Goal: Task Accomplishment & Management: Complete application form

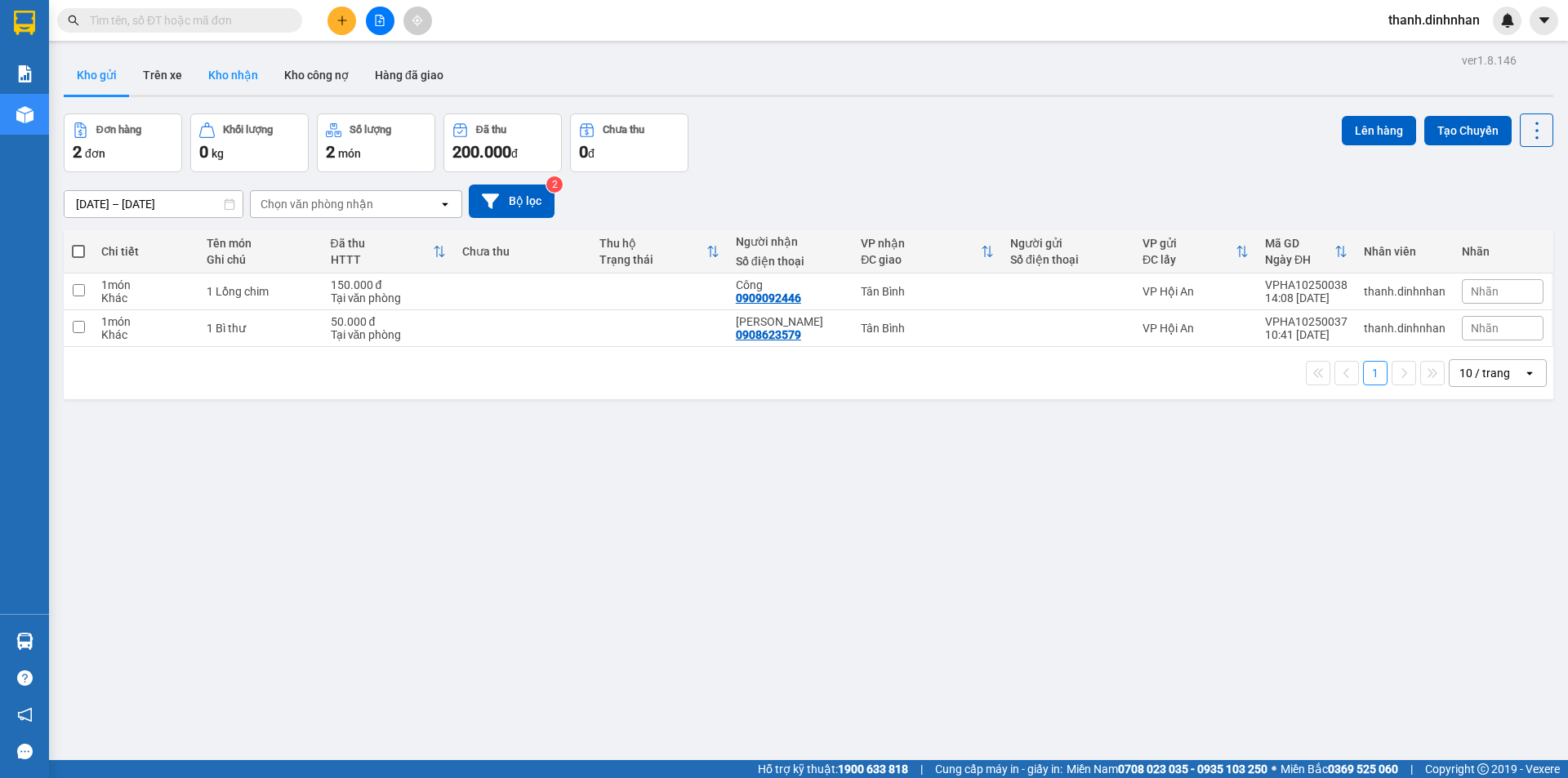
click at [235, 81] on button "Kho nhận" at bounding box center [233, 75] width 76 height 39
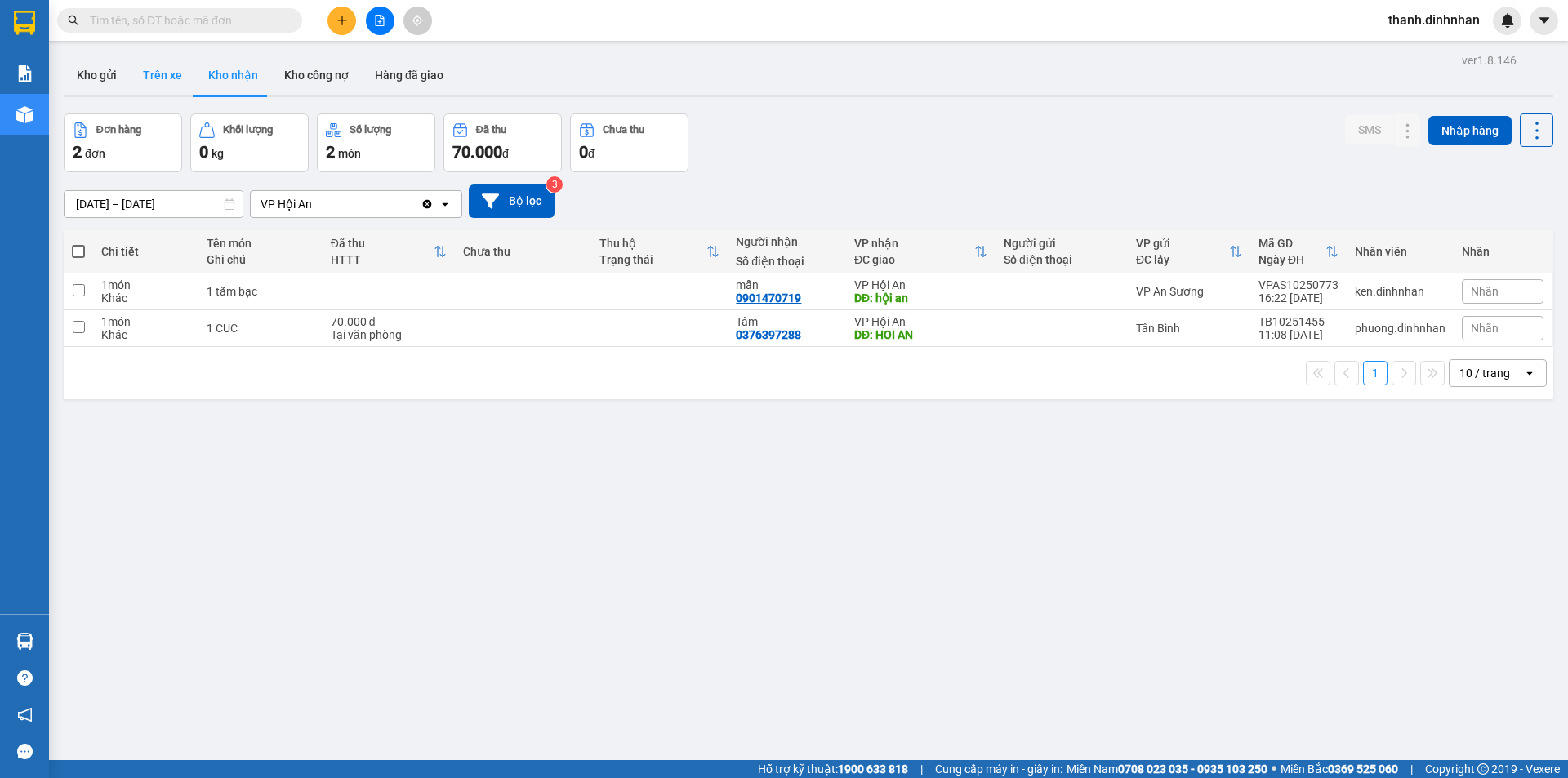
click at [171, 76] on button "Trên xe" at bounding box center [162, 75] width 65 height 39
type input "[DATE] – [DATE]"
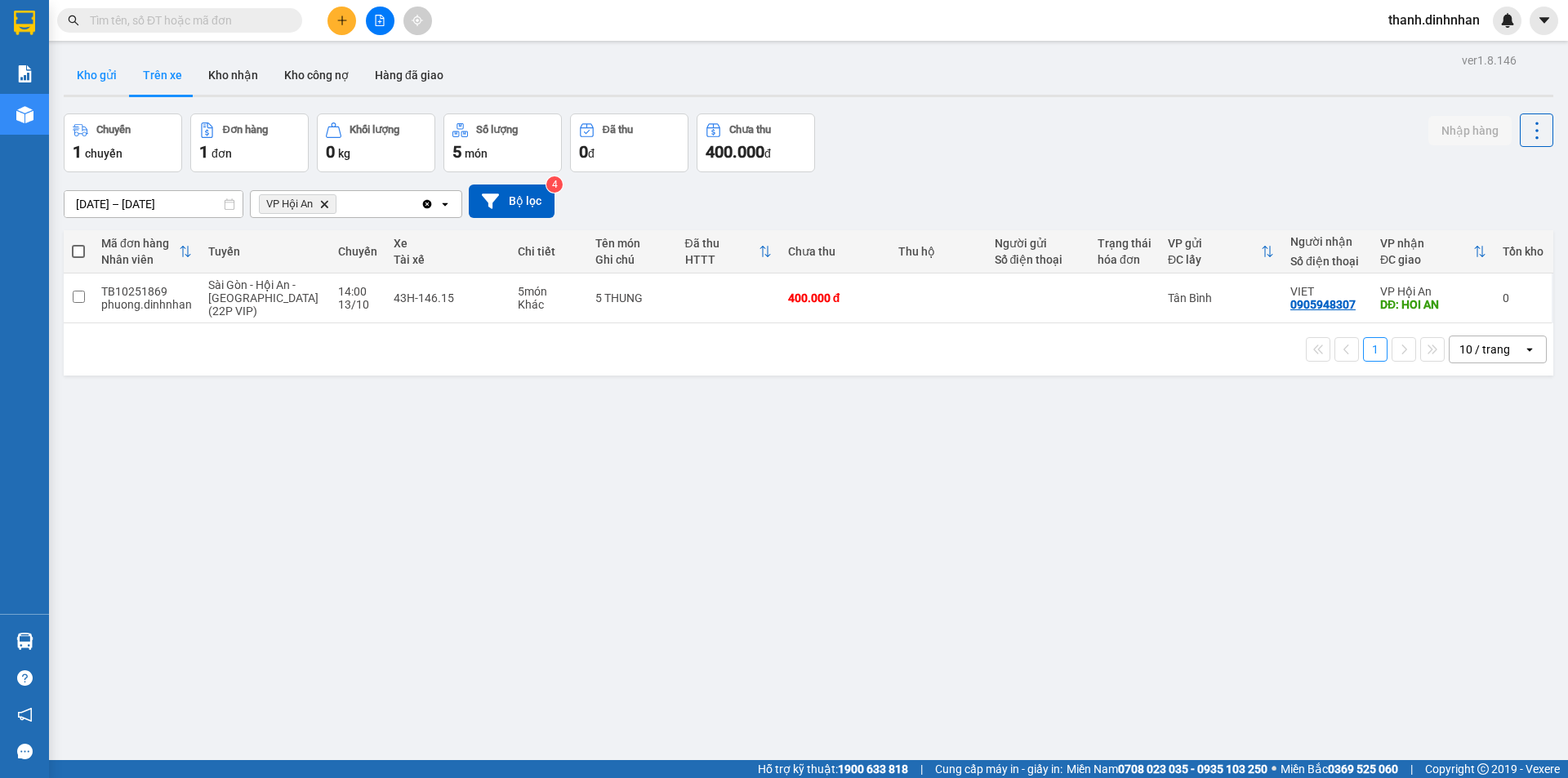
click at [105, 82] on button "Kho gửi" at bounding box center [96, 75] width 66 height 39
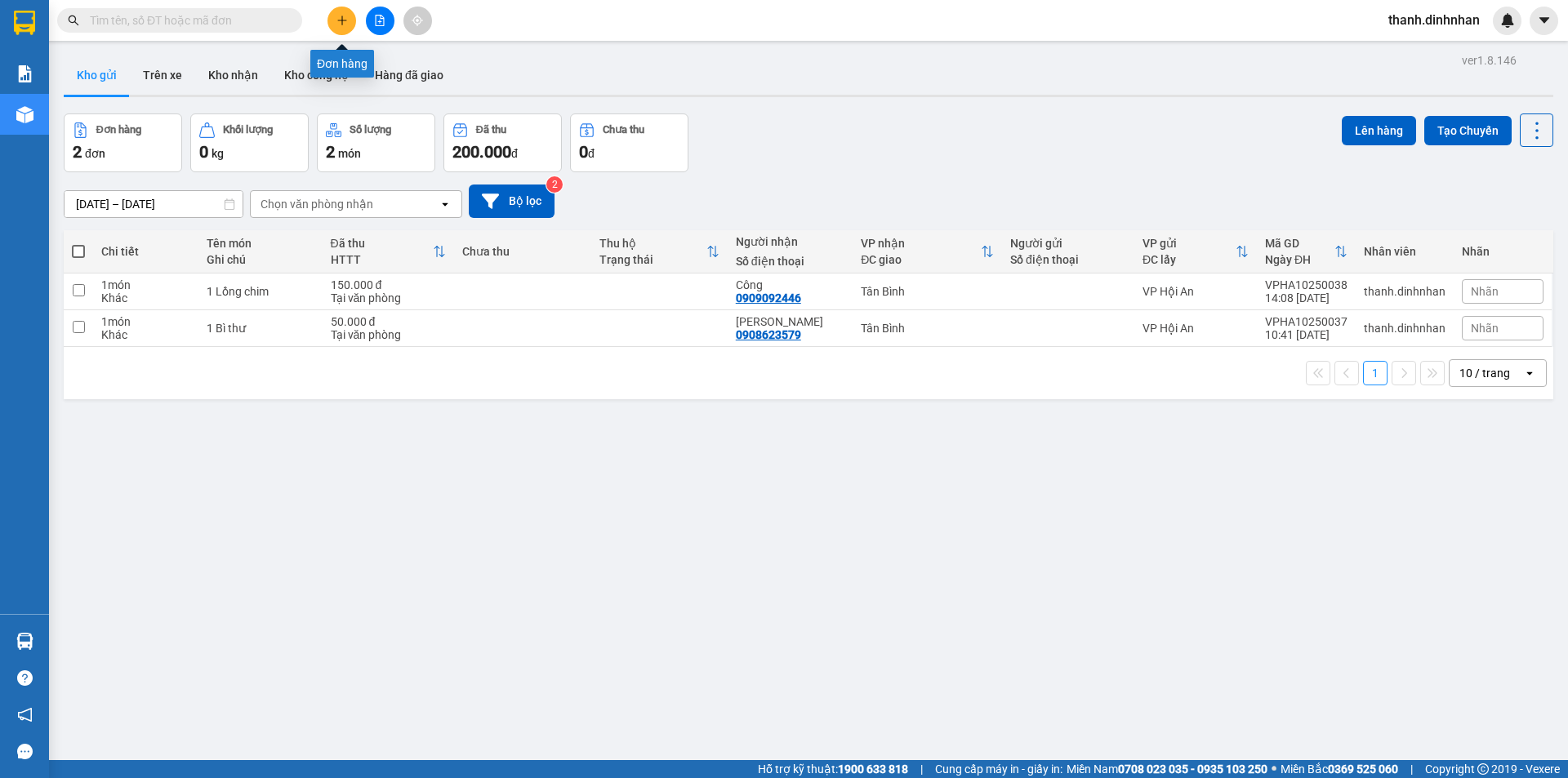
click at [339, 25] on icon "plus" at bounding box center [341, 20] width 11 height 11
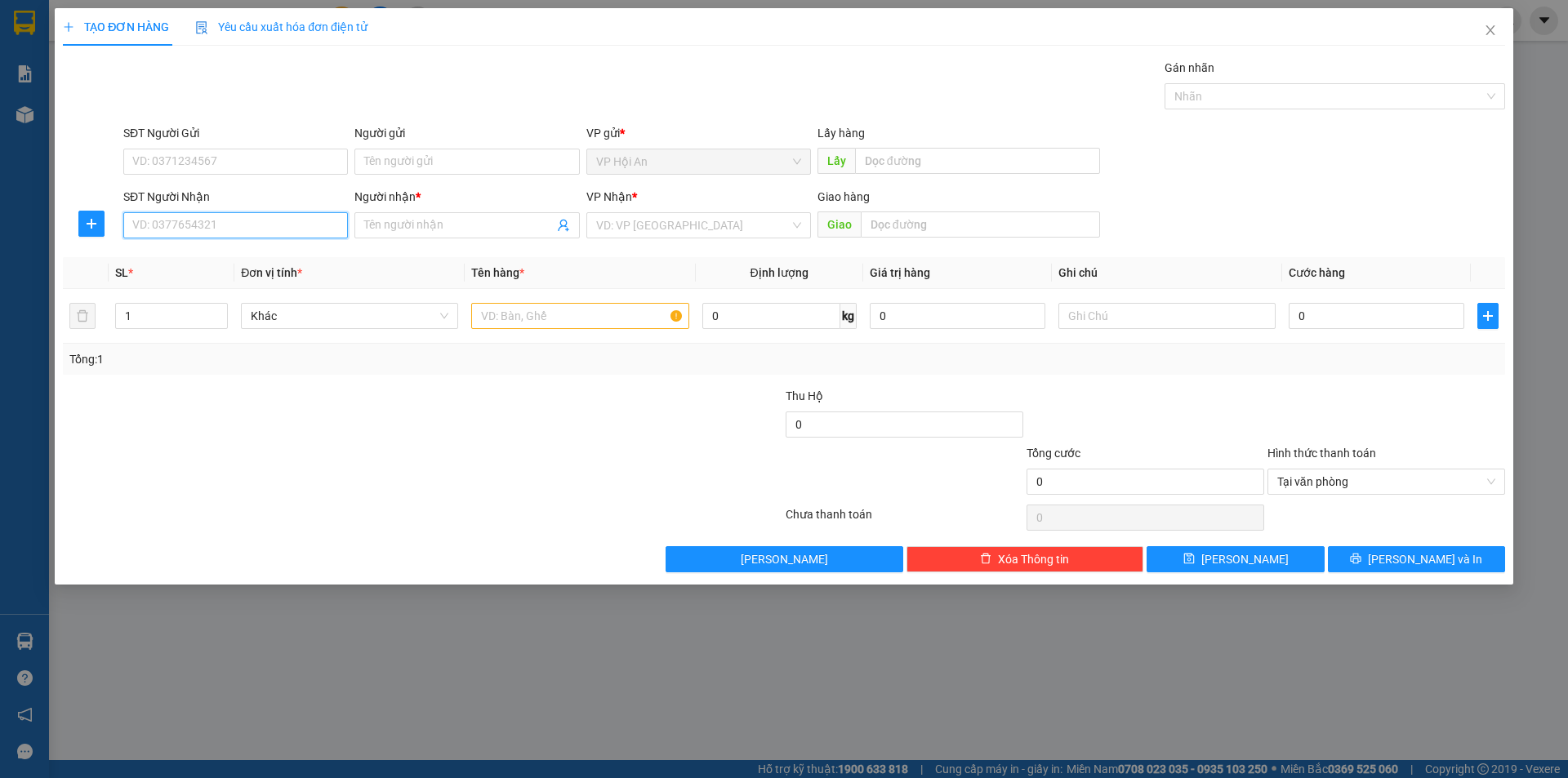
click at [163, 234] on input "SĐT Người Nhận" at bounding box center [235, 226] width 225 height 26
click at [161, 227] on input "SĐT Người Nhận" at bounding box center [235, 226] width 225 height 26
type input "0939451536"
click at [389, 214] on span at bounding box center [466, 226] width 225 height 26
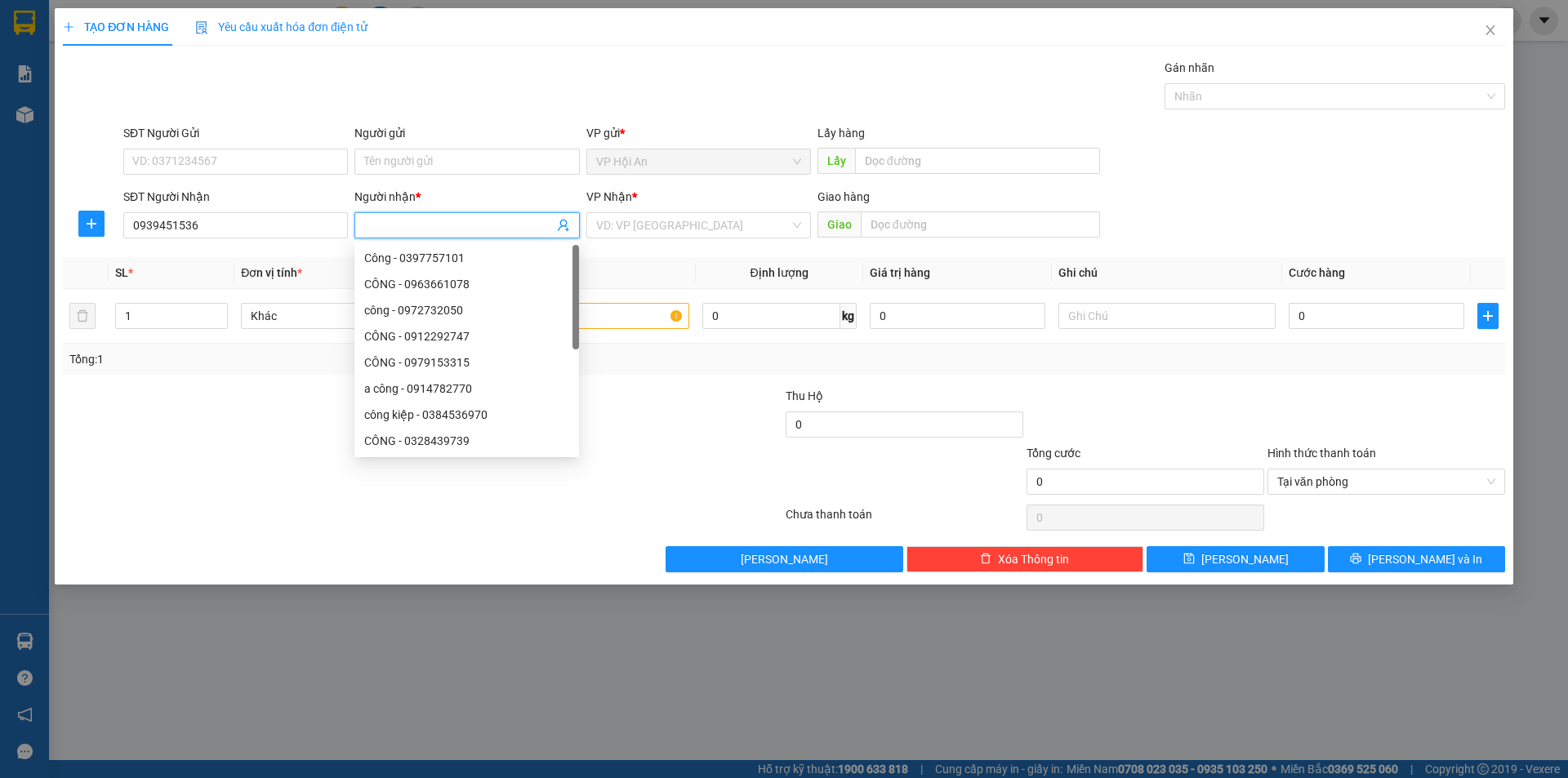
click at [413, 221] on input "Người nhận *" at bounding box center [458, 225] width 188 height 18
type input "Trâm"
click at [657, 222] on input "search" at bounding box center [693, 225] width 194 height 24
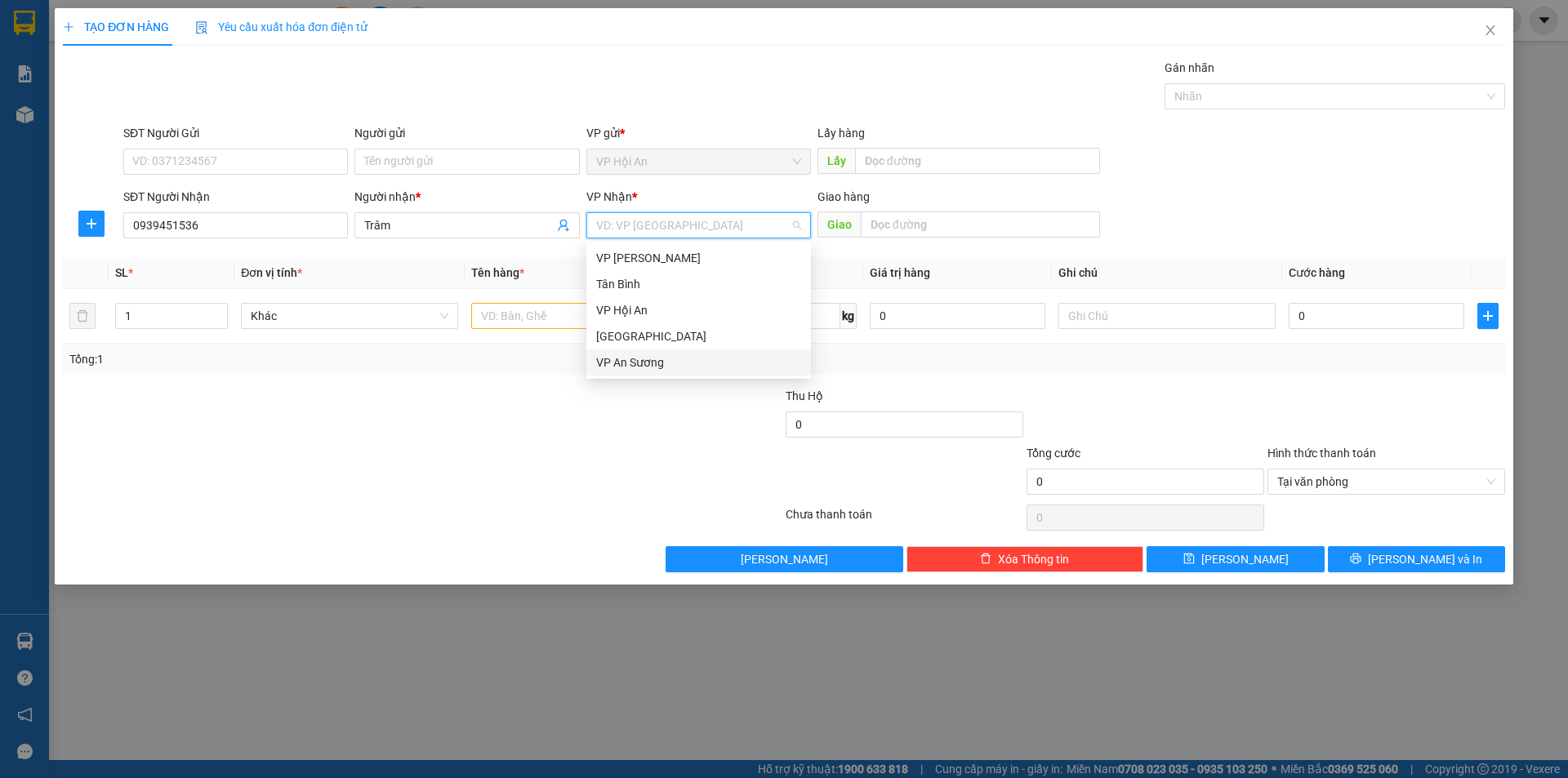
click at [656, 353] on div "VP An Sương" at bounding box center [699, 362] width 205 height 18
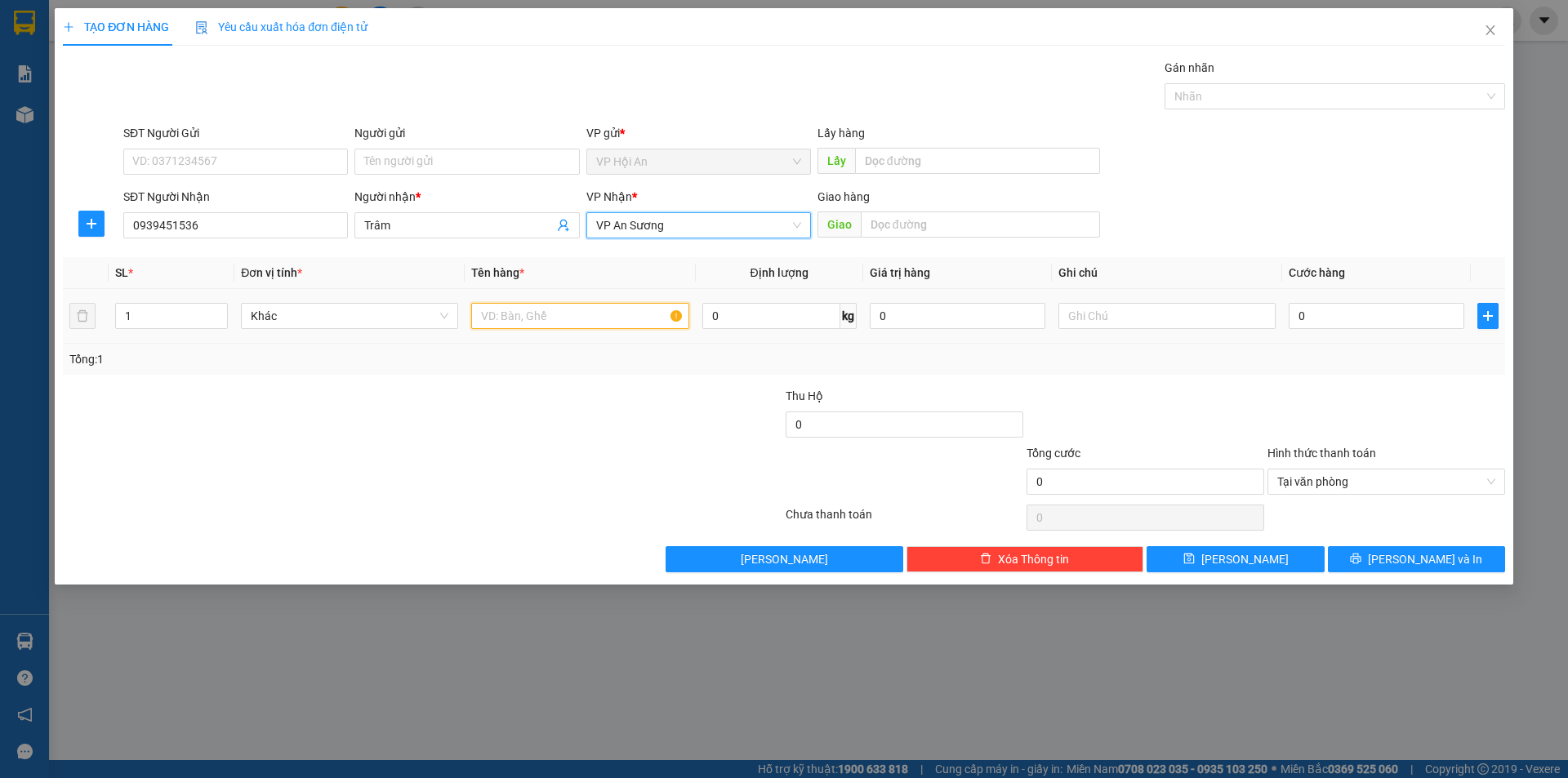
click at [518, 314] on input "text" at bounding box center [580, 316] width 217 height 26
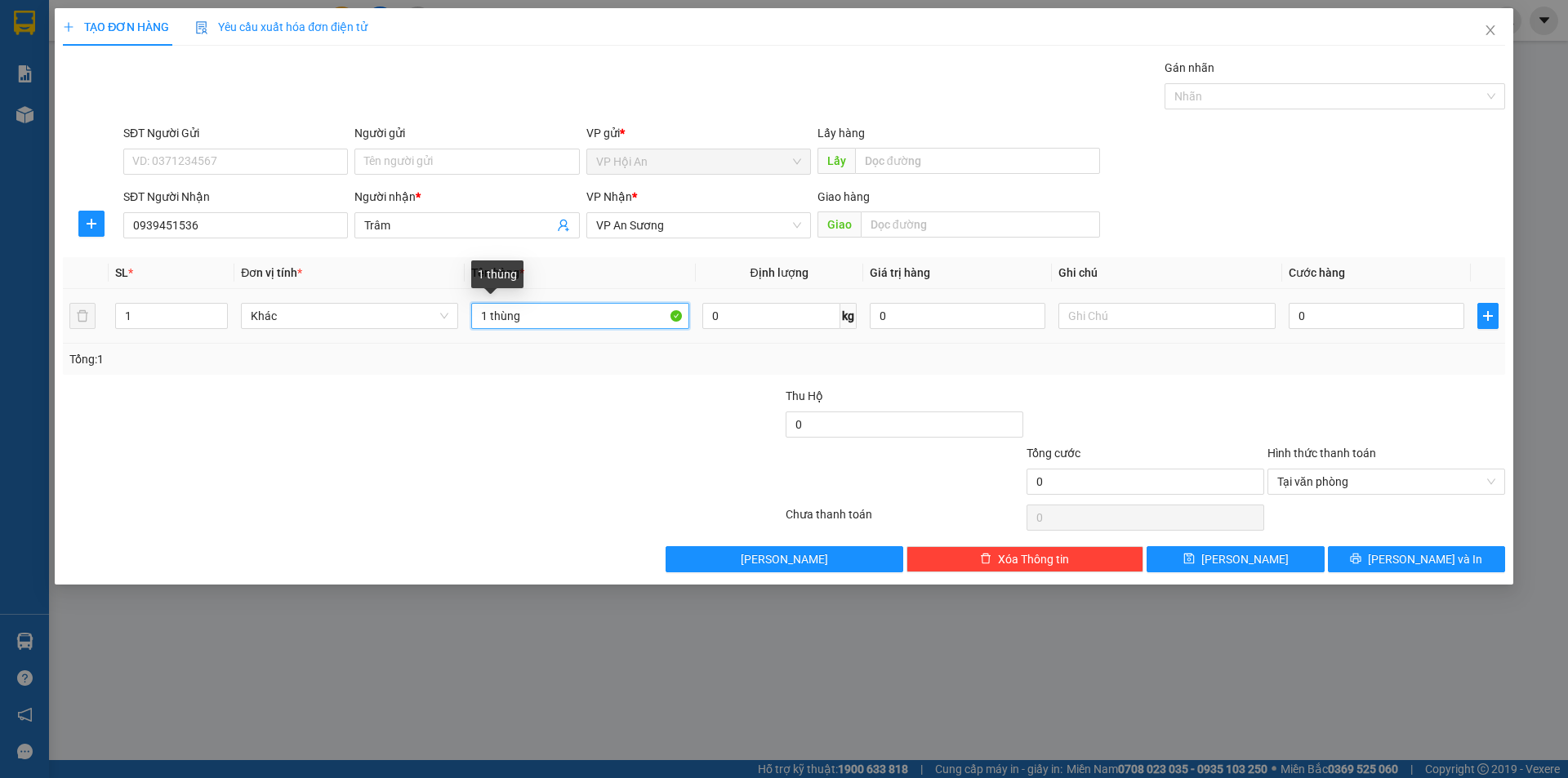
click at [495, 316] on input "1 thùng" at bounding box center [580, 316] width 217 height 26
type input "1 Thùng"
click at [1334, 322] on input "0" at bounding box center [1376, 316] width 175 height 26
type input "7"
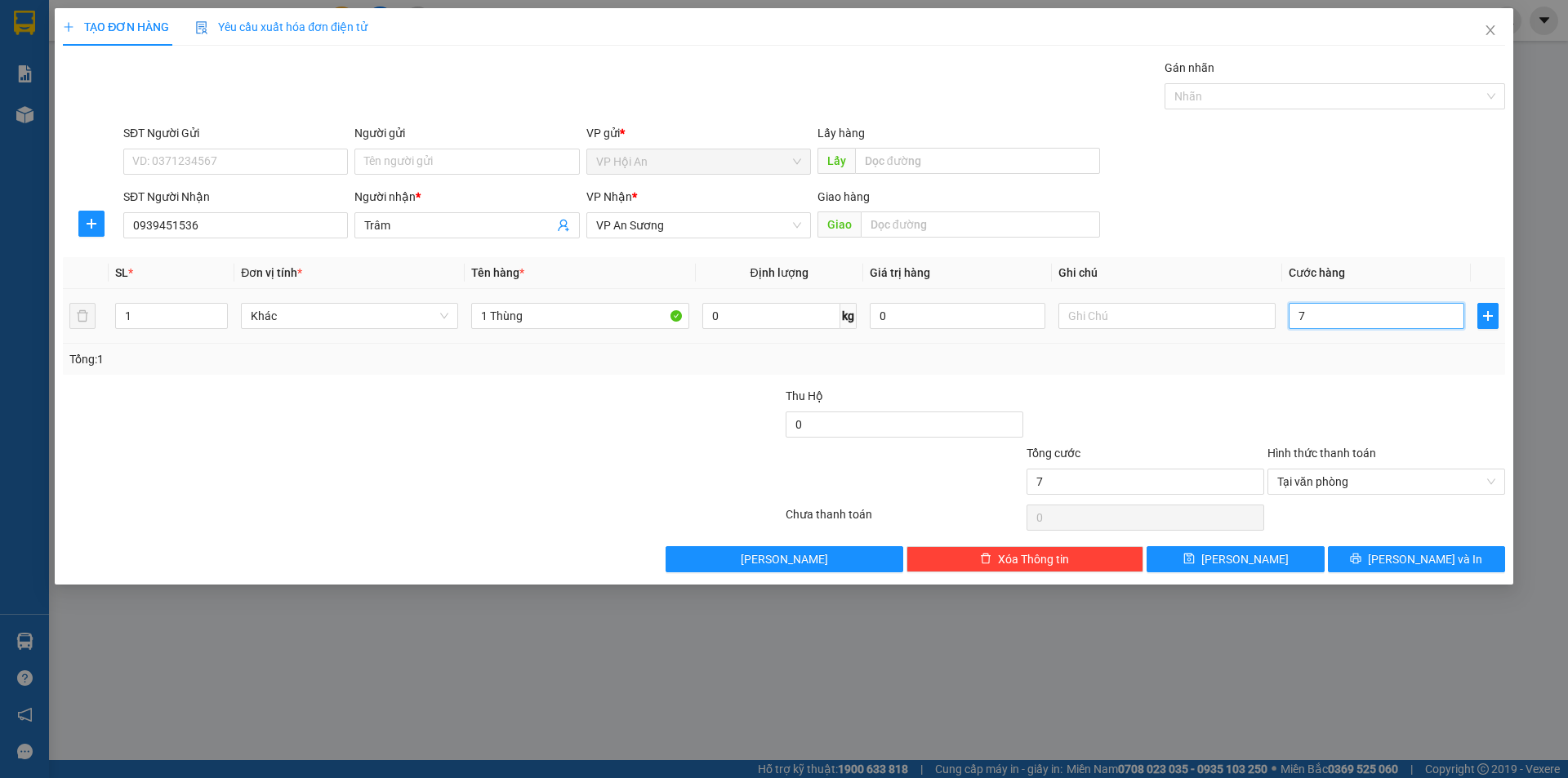
type input "70"
type input "700"
type input "7.000"
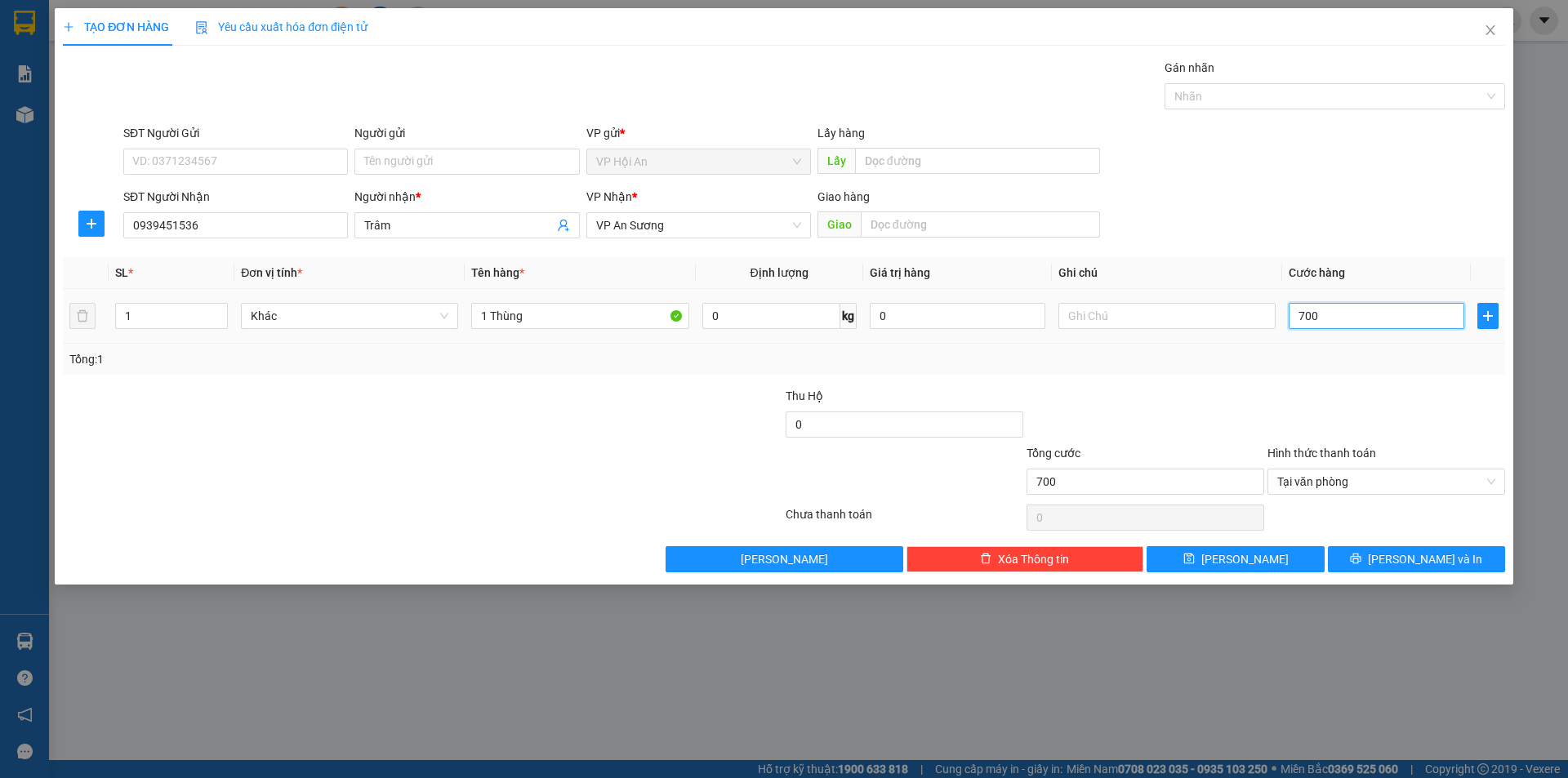
type input "7.000"
type input "70.000"
click at [1228, 552] on button "[PERSON_NAME]" at bounding box center [1235, 559] width 177 height 26
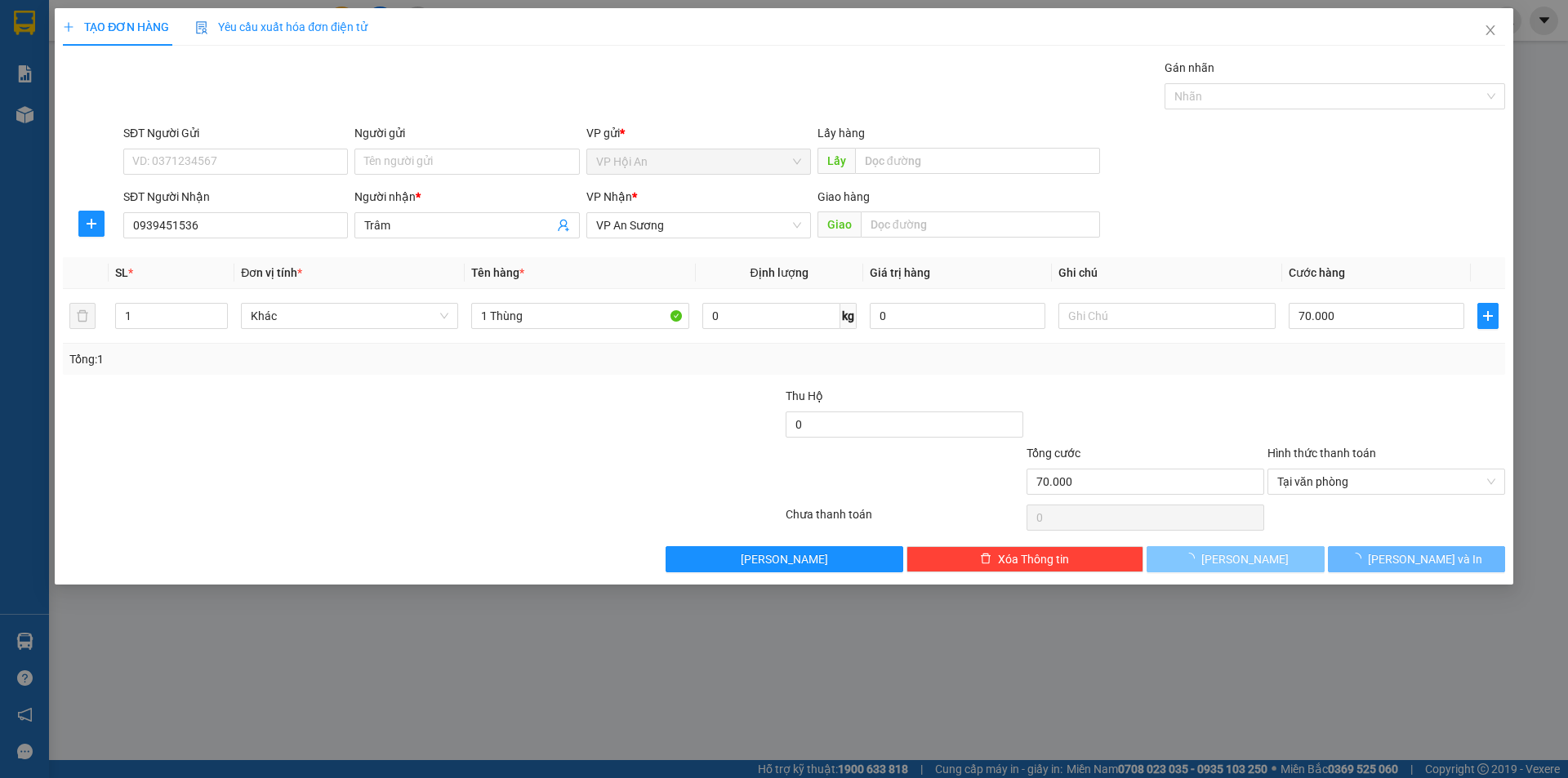
type input "0"
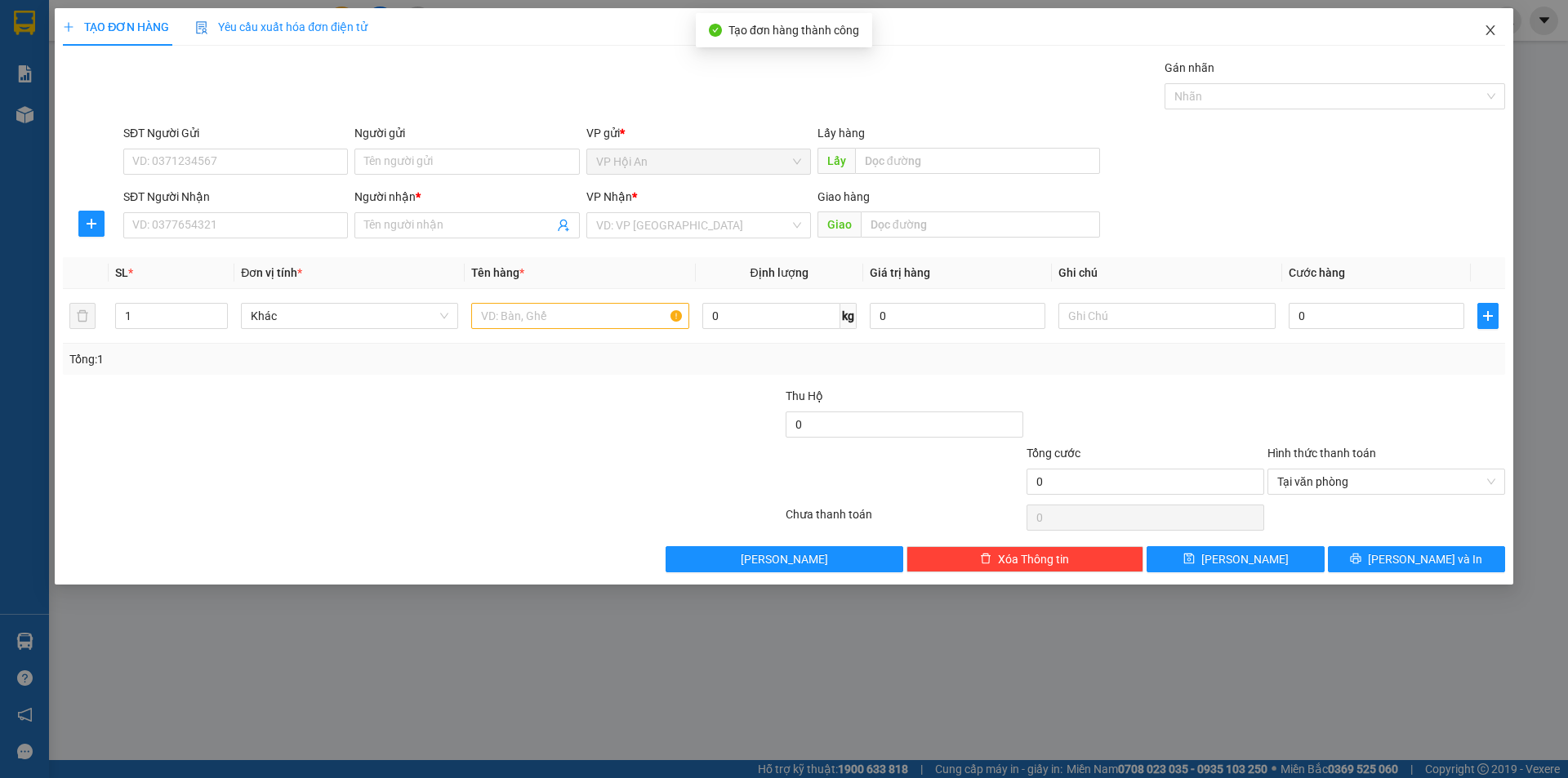
click at [1485, 27] on icon "close" at bounding box center [1490, 30] width 13 height 13
